Goal: Information Seeking & Learning: Compare options

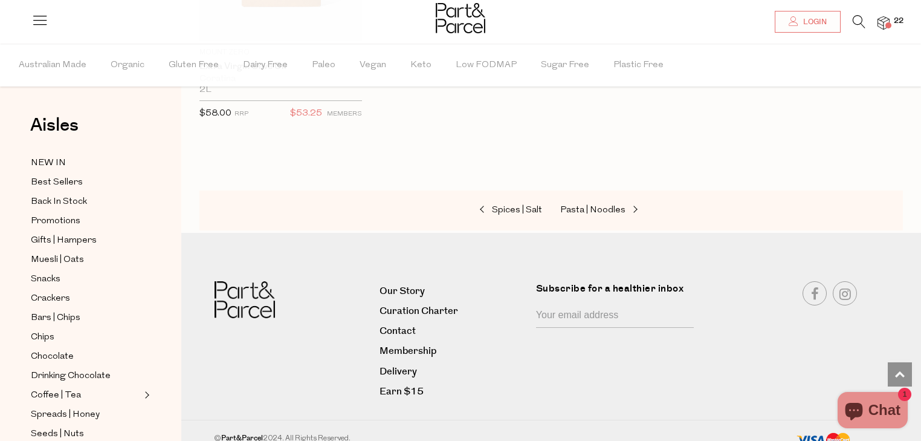
scroll to position [3892, 0]
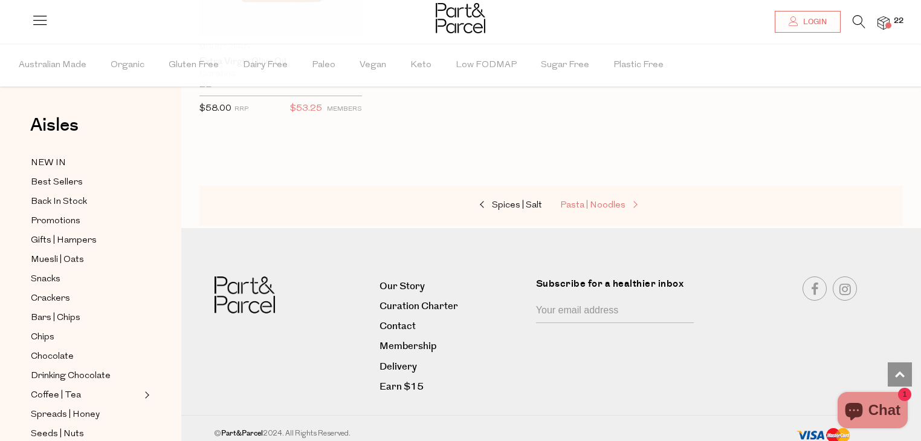
click at [576, 201] on span "Pasta | Noodles" at bounding box center [592, 205] width 65 height 9
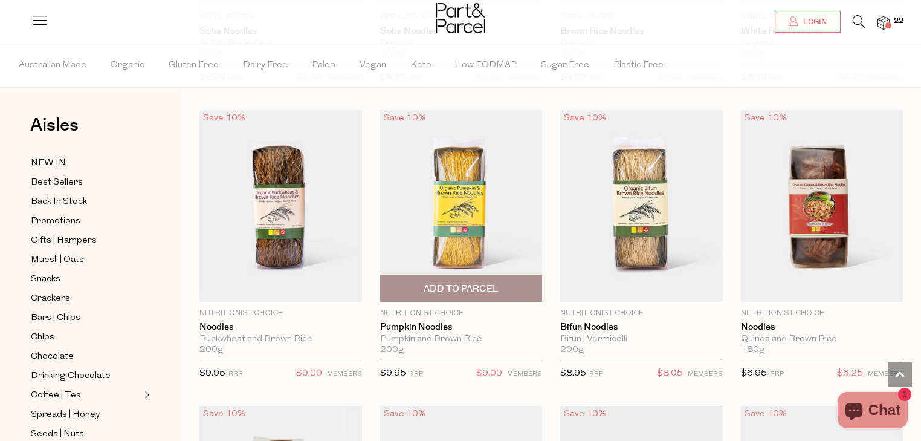
scroll to position [3238, 0]
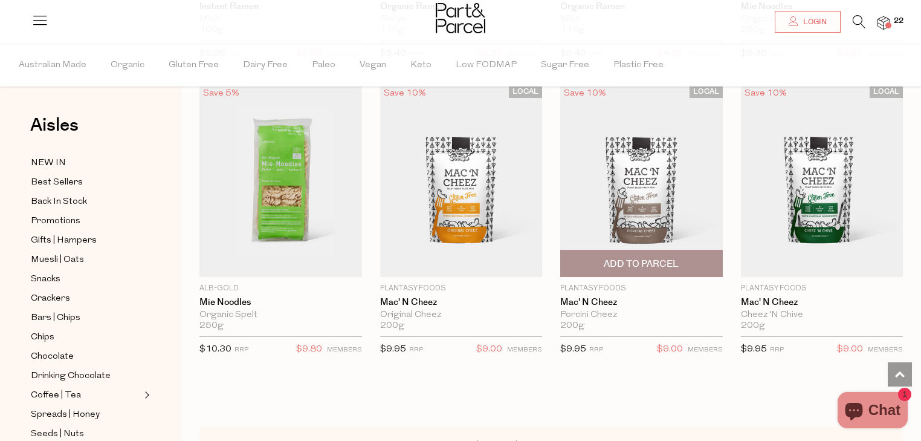
scroll to position [3930, 0]
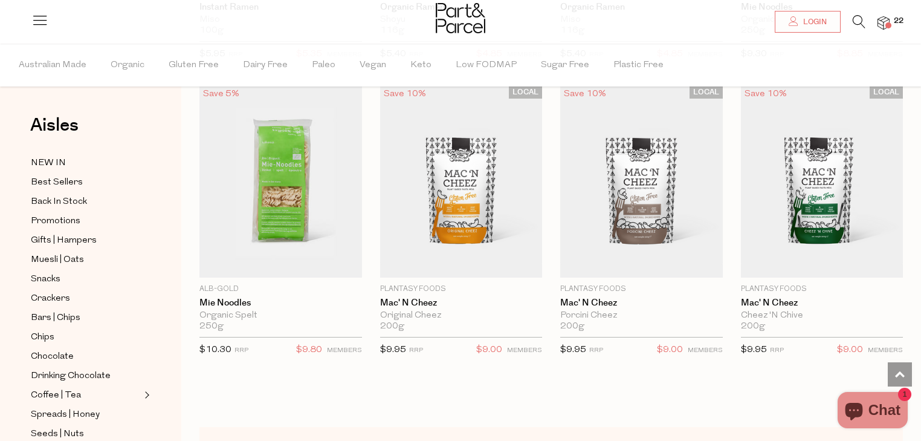
drag, startPoint x: 652, startPoint y: 178, endPoint x: 570, endPoint y: 377, distance: 215.7
click at [570, 381] on div at bounding box center [550, 388] width 703 height 15
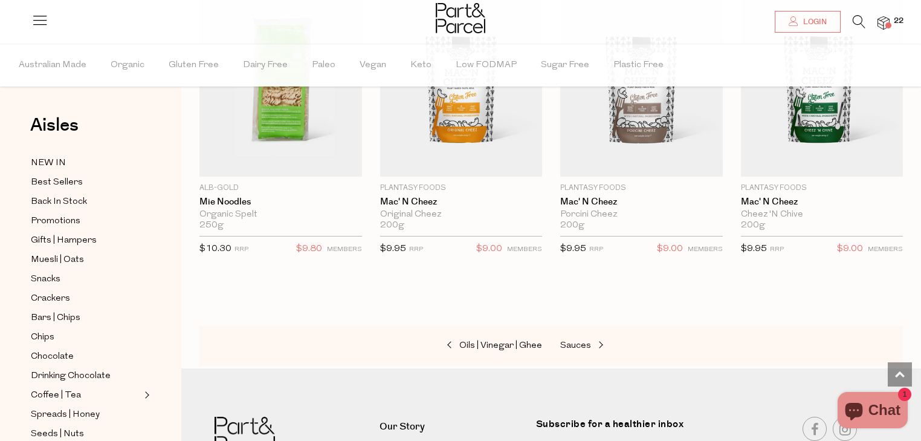
scroll to position [4037, 0]
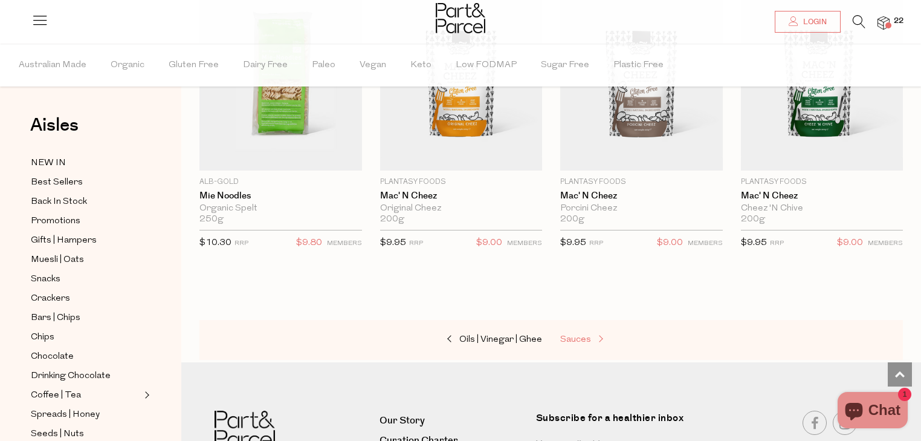
click at [582, 335] on span "Sauces" at bounding box center [575, 339] width 31 height 9
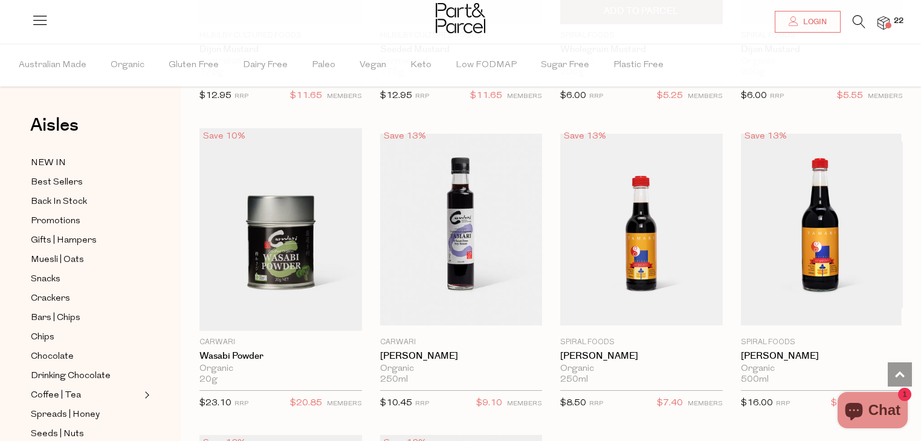
scroll to position [3292, 0]
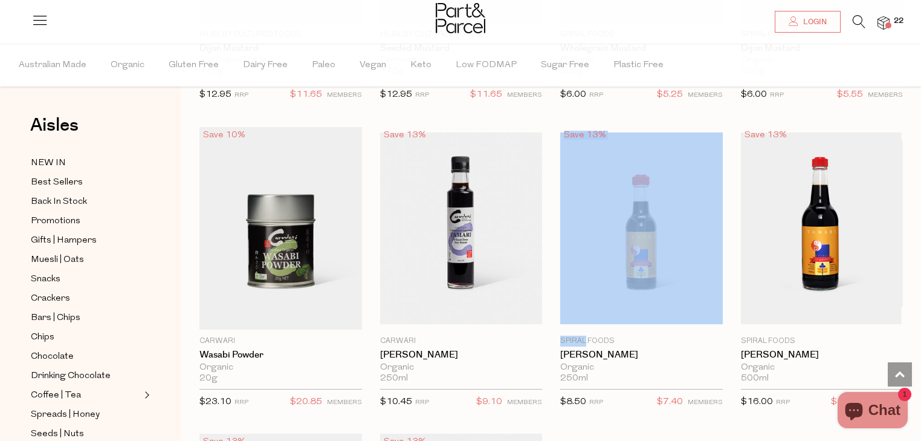
drag, startPoint x: 587, startPoint y: 326, endPoint x: 928, endPoint y: 196, distance: 364.4
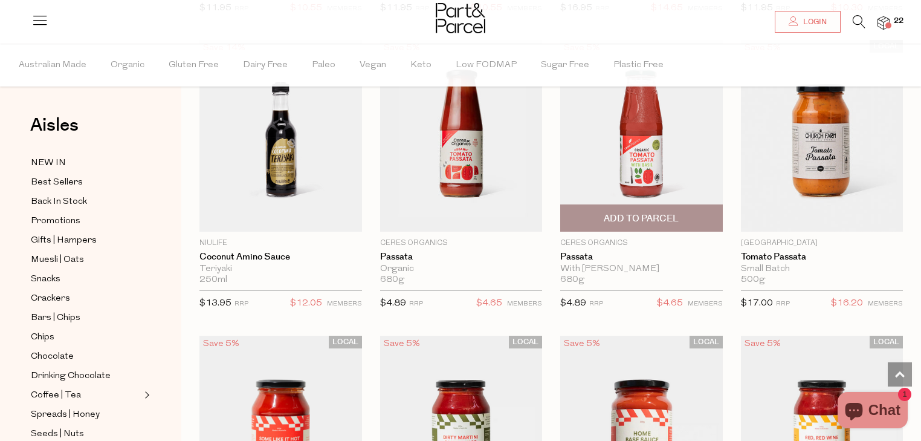
scroll to position [4277, 0]
